Goal: Find contact information: Find contact information

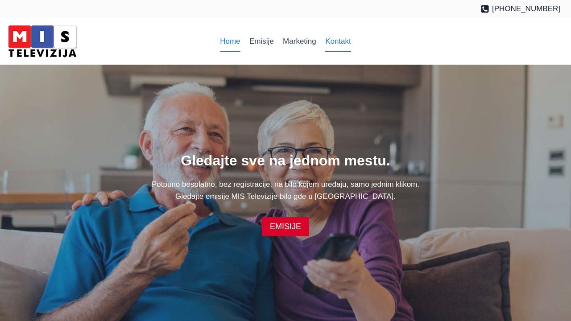
click at [330, 47] on link "Kontakt" at bounding box center [338, 41] width 35 height 21
